Goal: Task Accomplishment & Management: Manage account settings

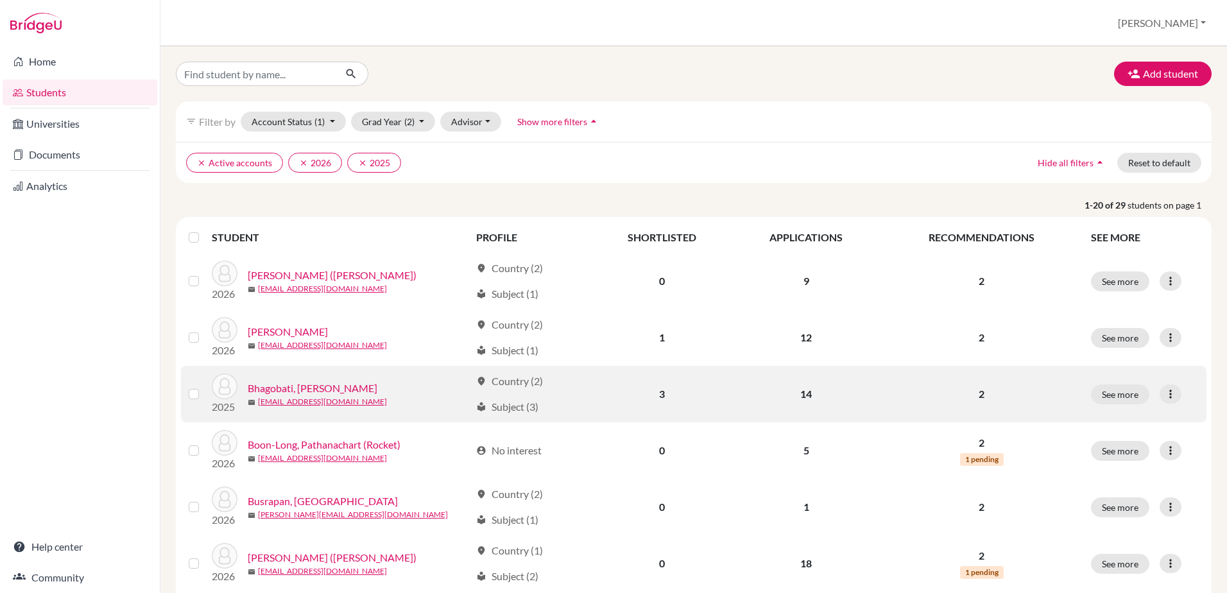
click at [283, 386] on link "Bhagobati, [PERSON_NAME]" at bounding box center [313, 387] width 130 height 15
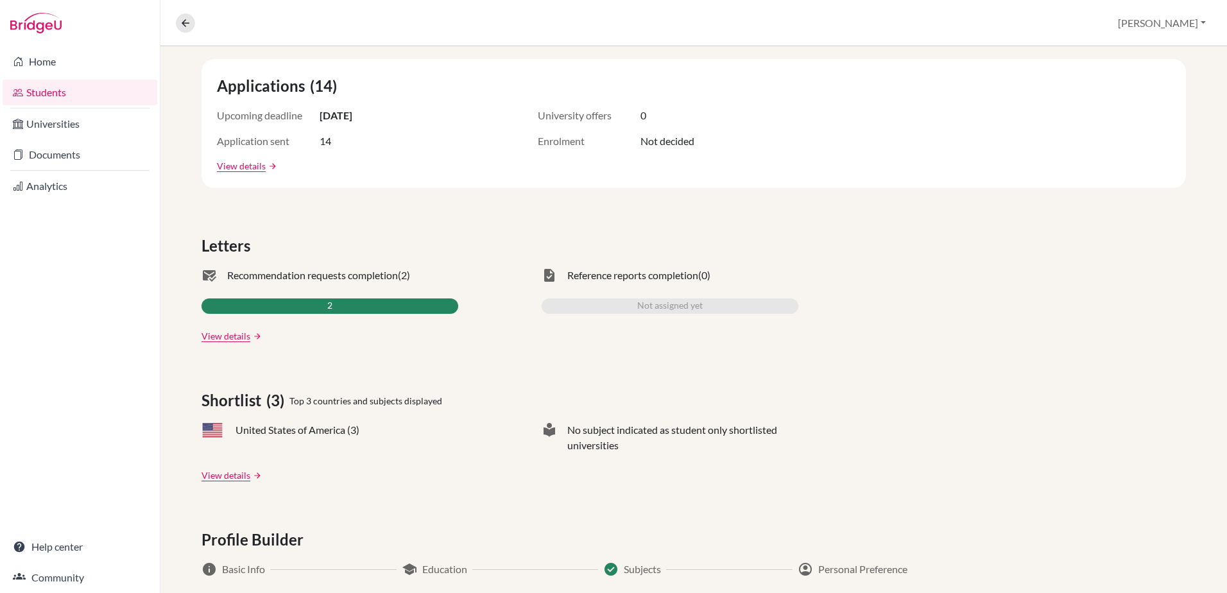
scroll to position [192, 0]
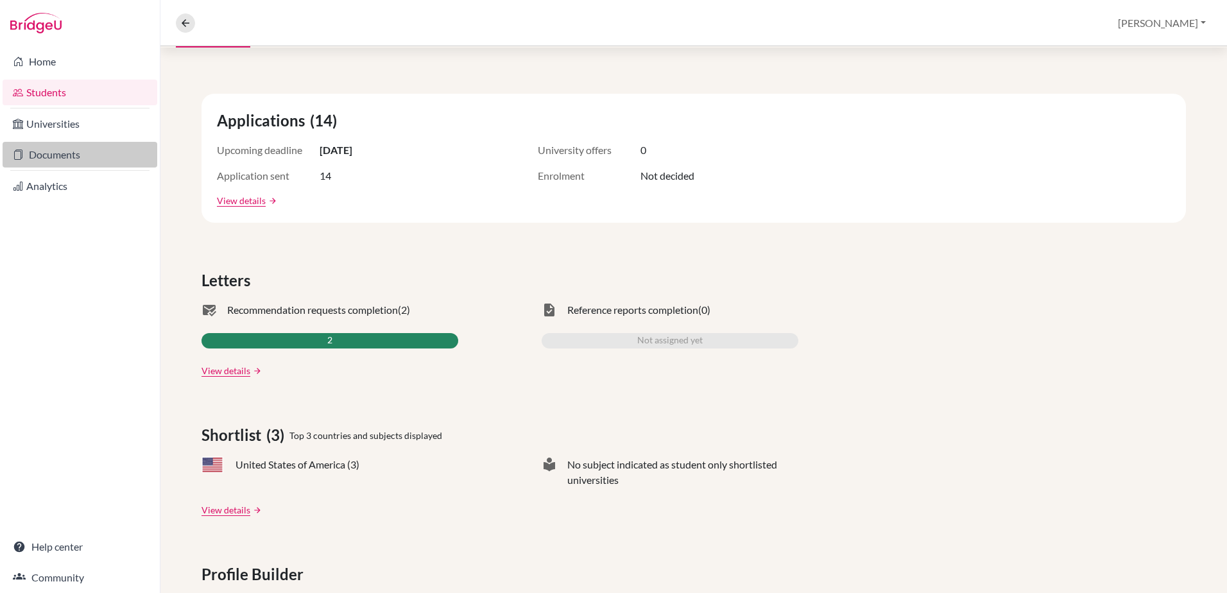
click at [76, 156] on link "Documents" at bounding box center [80, 155] width 155 height 26
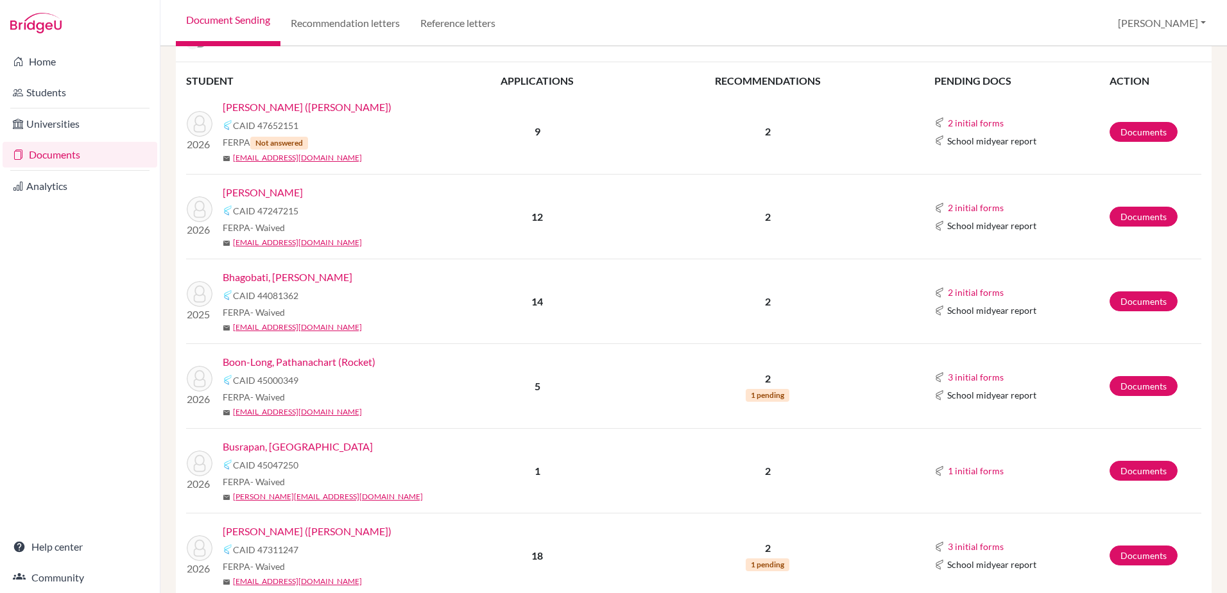
scroll to position [257, 0]
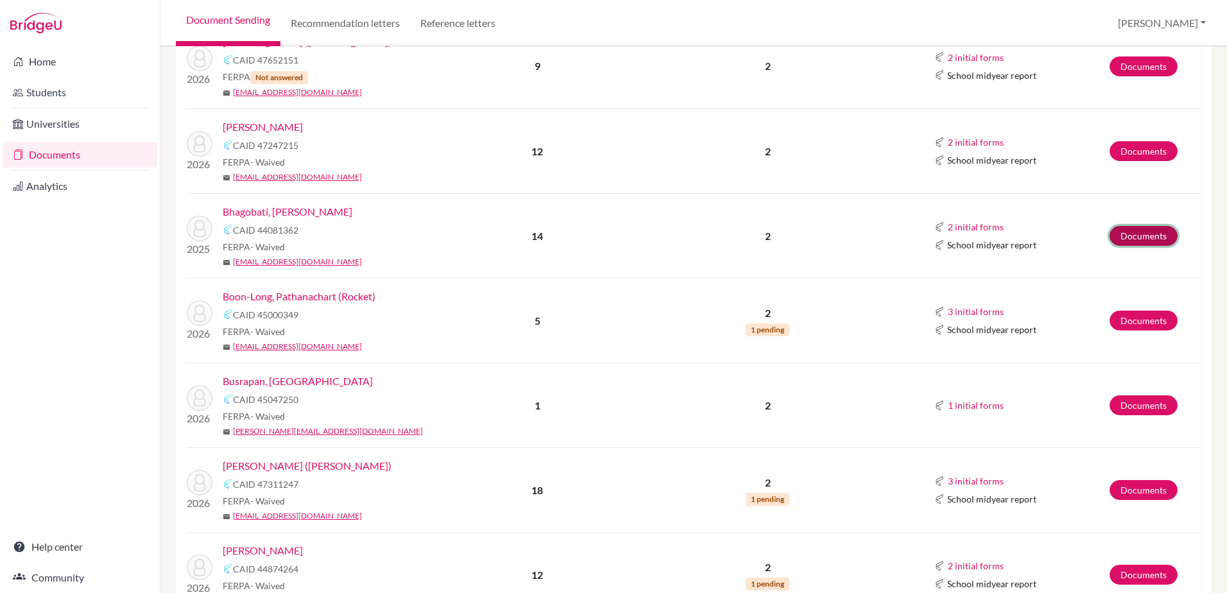
click at [1110, 240] on link "Documents" at bounding box center [1143, 236] width 68 height 20
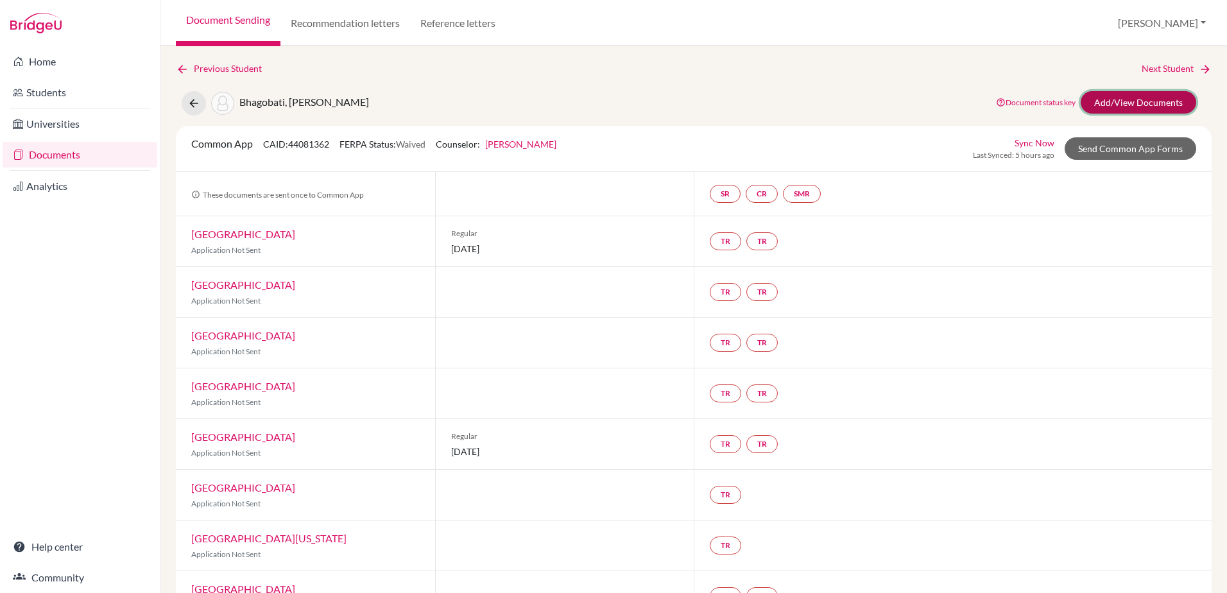
click at [1141, 96] on link "Add/View Documents" at bounding box center [1137, 102] width 115 height 22
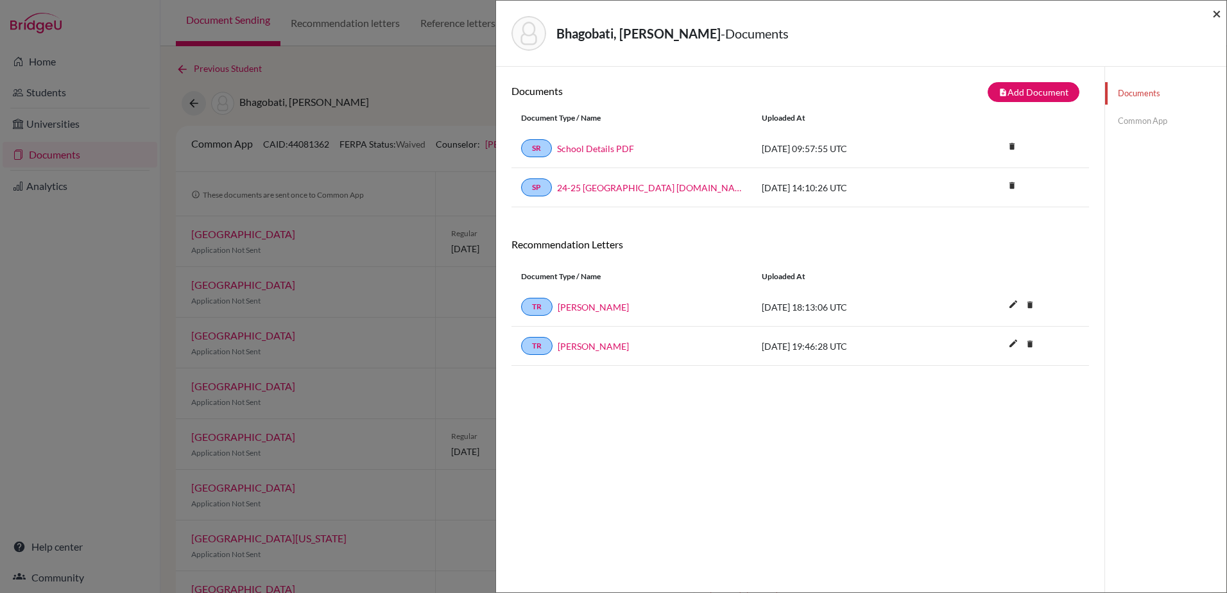
drag, startPoint x: 1213, startPoint y: 10, endPoint x: 1203, endPoint y: 3, distance: 12.3
click at [1213, 10] on span "×" at bounding box center [1216, 13] width 9 height 19
